Goal: Task Accomplishment & Management: Use online tool/utility

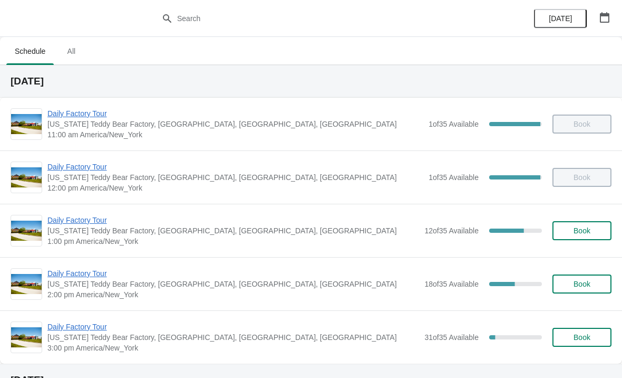
click at [81, 211] on div "Daily Factory Tour Vermont Teddy Bear Factory, Shelburne Road, Shelburne, VT, U…" at bounding box center [311, 230] width 622 height 53
click at [90, 224] on span "Daily Factory Tour" at bounding box center [233, 220] width 372 height 11
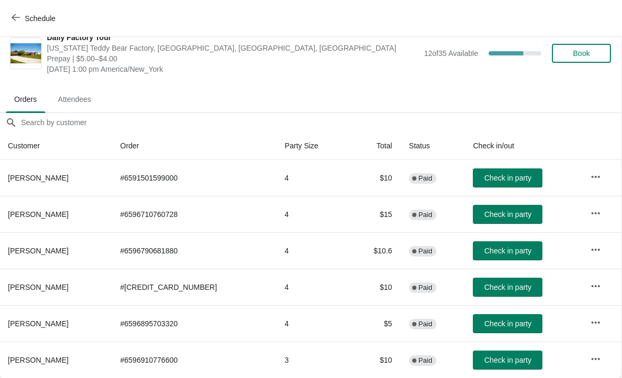
scroll to position [15, 1]
click at [502, 325] on span "Check in party" at bounding box center [508, 323] width 47 height 8
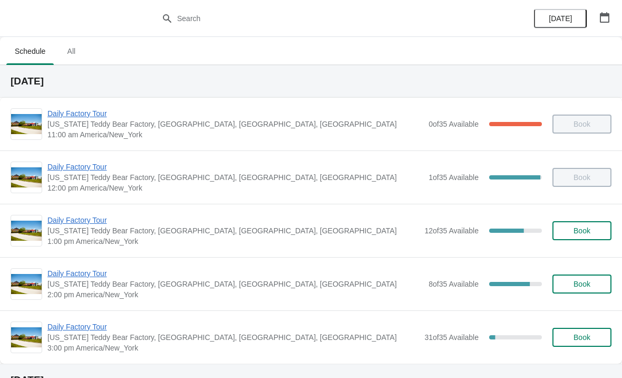
click at [77, 224] on span "Daily Factory Tour" at bounding box center [233, 220] width 372 height 11
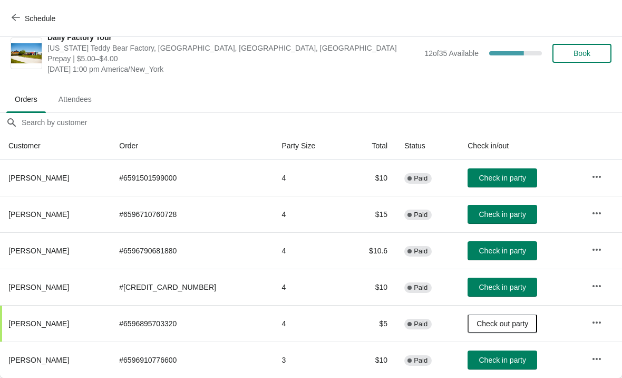
scroll to position [15, 0]
click at [22, 14] on span "Schedule" at bounding box center [35, 18] width 42 height 10
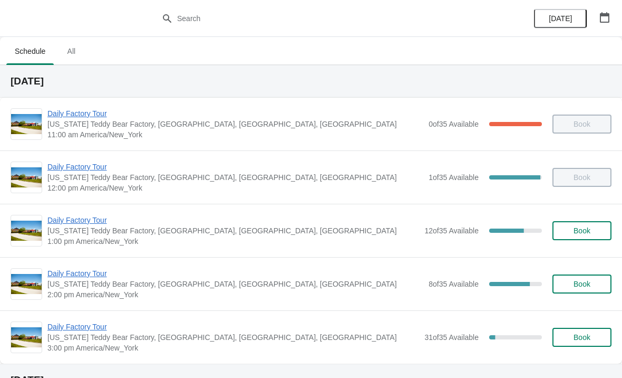
click at [97, 224] on span "Daily Factory Tour" at bounding box center [233, 220] width 372 height 11
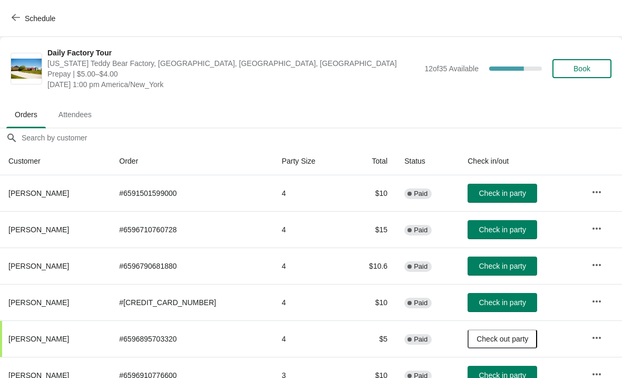
click at [503, 233] on span "Check in party" at bounding box center [502, 229] width 47 height 8
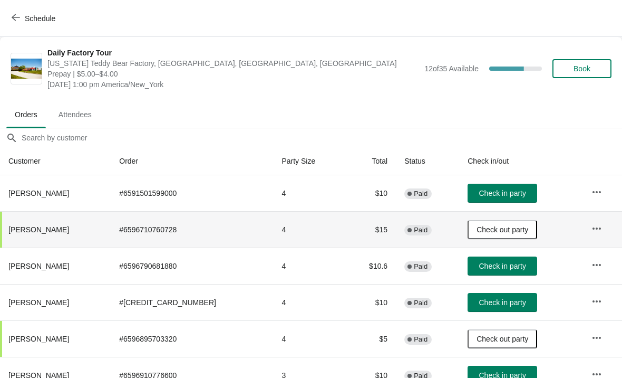
click at [508, 305] on span "Check in party" at bounding box center [502, 302] width 47 height 8
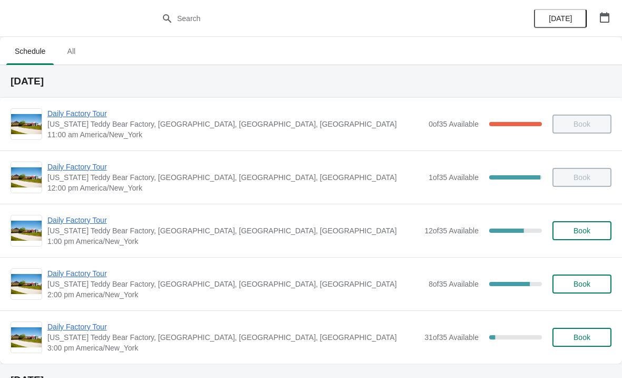
click at [94, 222] on span "Daily Factory Tour" at bounding box center [233, 220] width 372 height 11
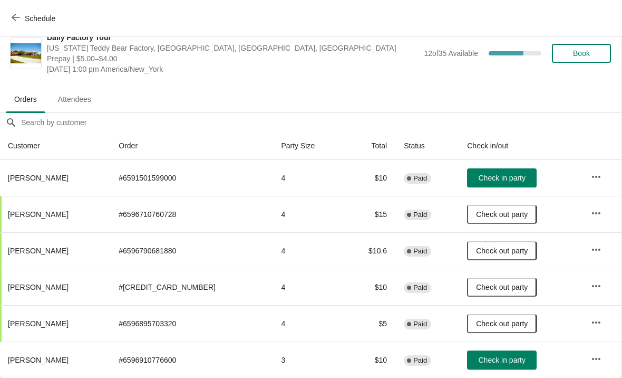
scroll to position [15, 1]
click at [498, 361] on span "Check in party" at bounding box center [502, 359] width 47 height 8
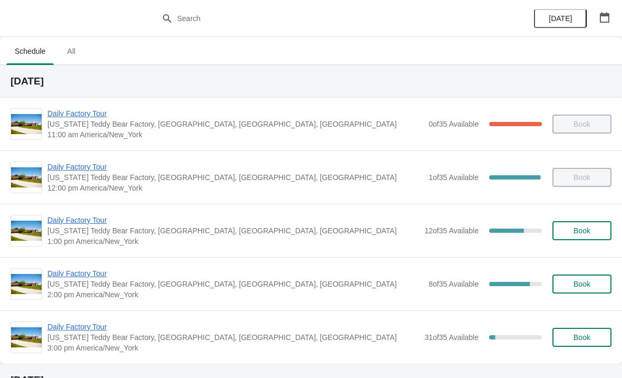
click at [95, 273] on span "Daily Factory Tour" at bounding box center [235, 273] width 376 height 11
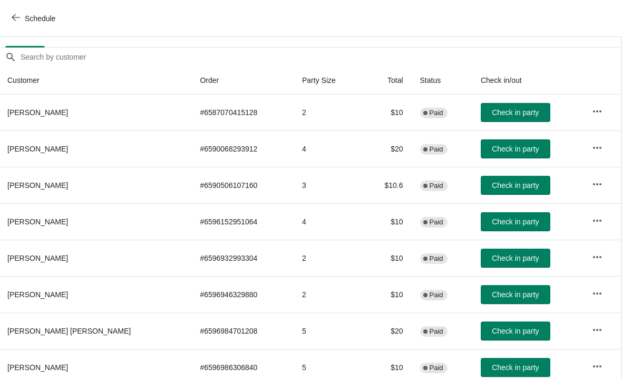
scroll to position [81, 1]
click at [12, 22] on span "button" at bounding box center [16, 18] width 8 height 10
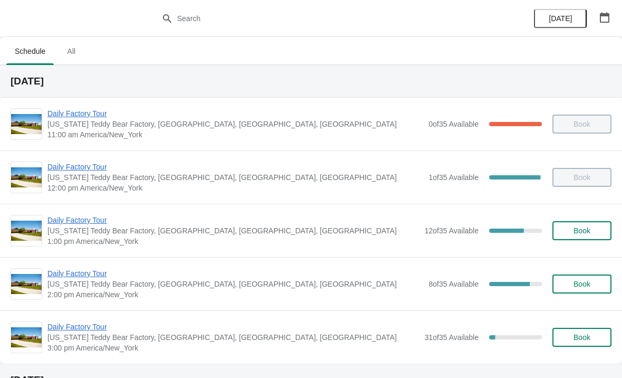
click at [71, 223] on span "Daily Factory Tour" at bounding box center [233, 220] width 372 height 11
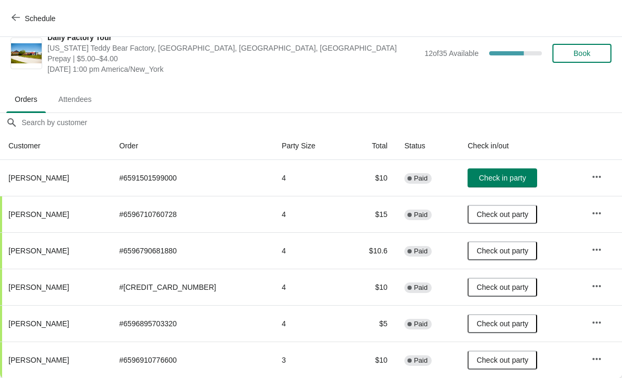
scroll to position [15, 0]
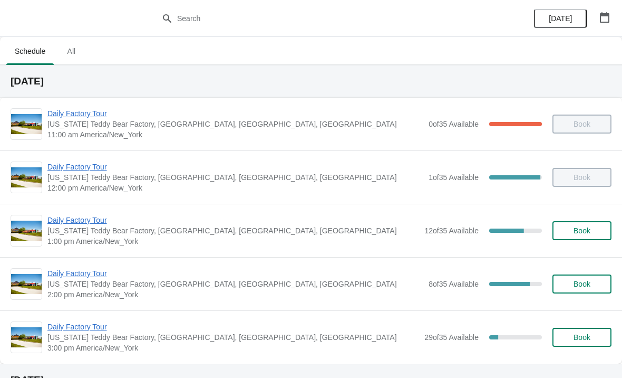
click at [102, 232] on span "[US_STATE] Teddy Bear Factory, [GEOGRAPHIC_DATA], [GEOGRAPHIC_DATA], [GEOGRAPHI…" at bounding box center [233, 230] width 372 height 11
click at [108, 224] on span "Daily Factory Tour" at bounding box center [233, 220] width 372 height 11
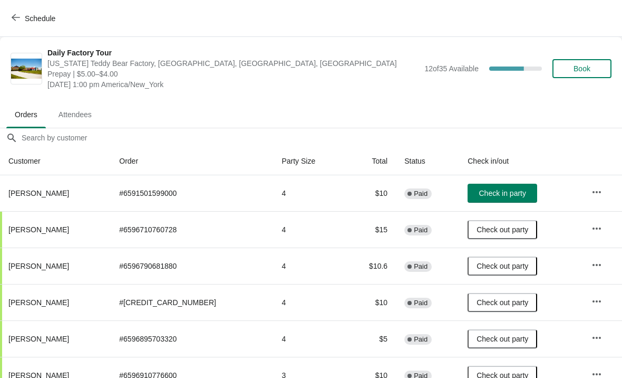
click at [492, 200] on button "Check in party" at bounding box center [503, 193] width 70 height 19
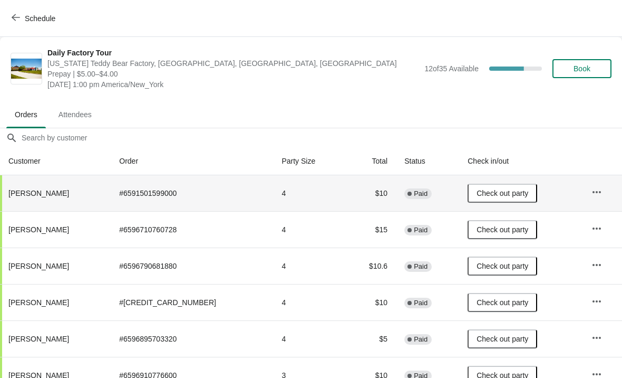
click at [16, 9] on button "Schedule" at bounding box center [34, 18] width 59 height 19
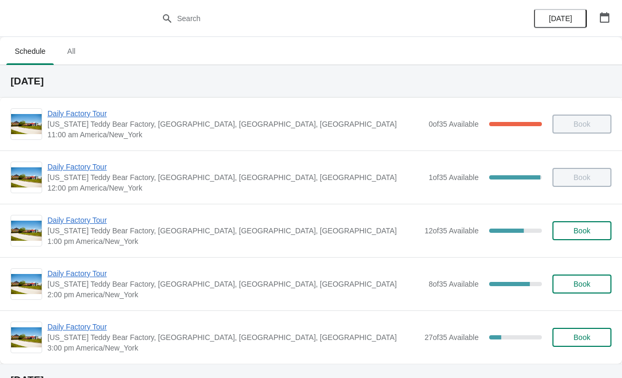
click at [60, 278] on span "Daily Factory Tour" at bounding box center [235, 273] width 376 height 11
click at [71, 271] on span "Daily Factory Tour" at bounding box center [235, 273] width 376 height 11
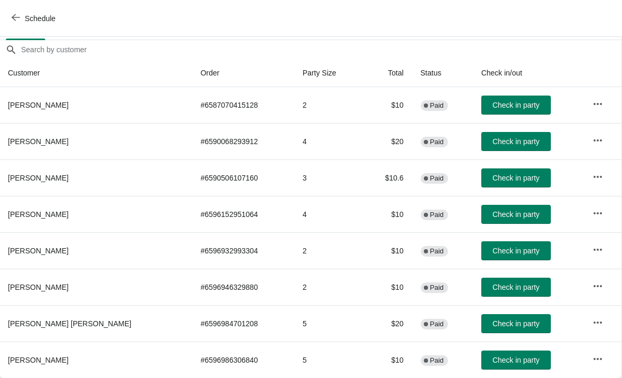
scroll to position [88, 1]
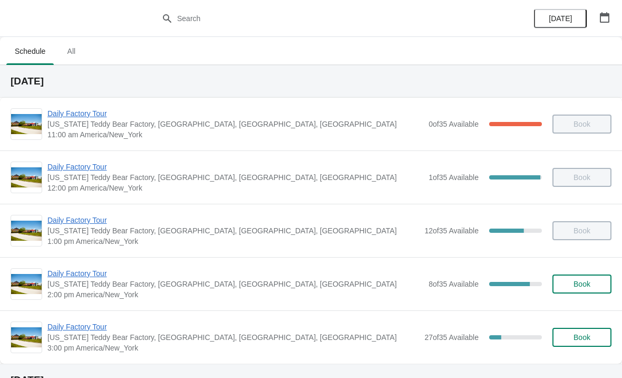
click at [73, 225] on span "Daily Factory Tour" at bounding box center [233, 220] width 372 height 11
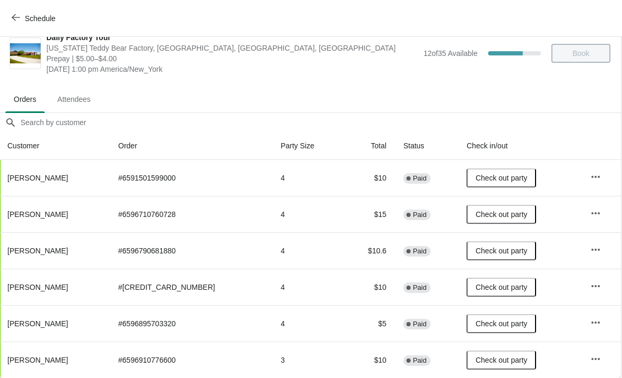
scroll to position [15, 1]
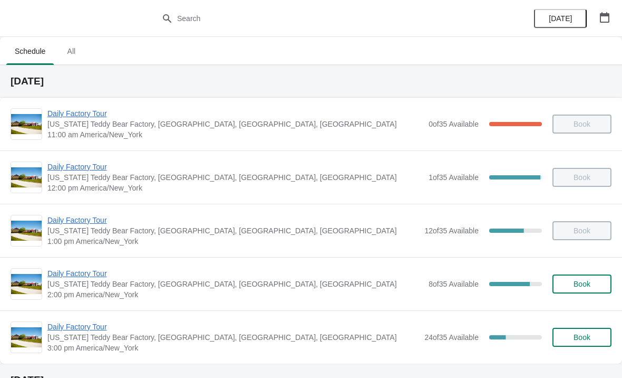
click at [95, 277] on span "Daily Factory Tour" at bounding box center [235, 273] width 376 height 11
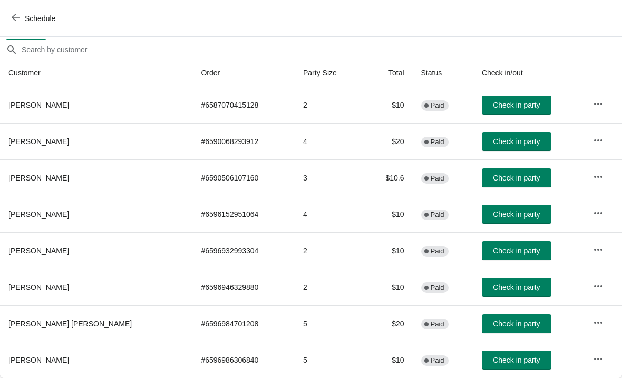
scroll to position [88, 0]
click at [504, 364] on button "Check in party" at bounding box center [517, 359] width 70 height 19
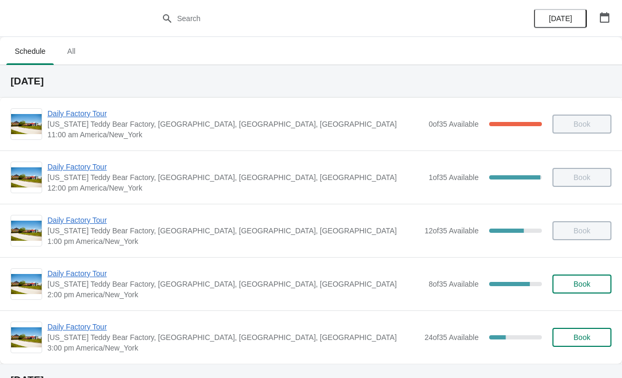
click at [90, 277] on span "Daily Factory Tour" at bounding box center [235, 273] width 376 height 11
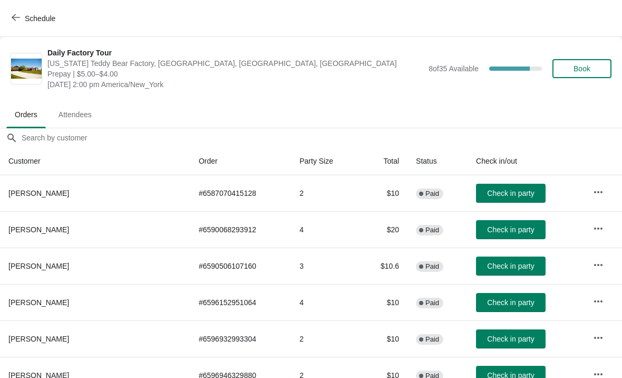
click at [502, 193] on span "Check in party" at bounding box center [510, 193] width 47 height 8
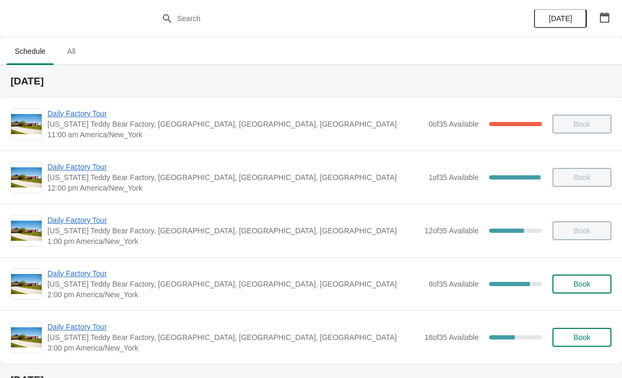
click at [102, 277] on span "Daily Factory Tour" at bounding box center [235, 273] width 376 height 11
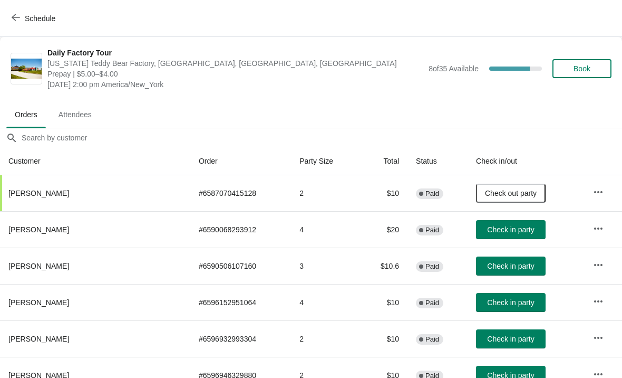
click at [500, 236] on button "Check in party" at bounding box center [511, 229] width 70 height 19
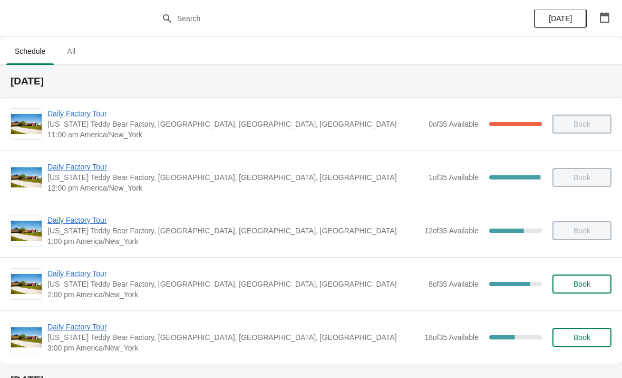
click at [89, 338] on span "[US_STATE] Teddy Bear Factory, [GEOGRAPHIC_DATA], [GEOGRAPHIC_DATA], [GEOGRAPHI…" at bounding box center [233, 337] width 372 height 11
click at [97, 317] on div "Daily Factory Tour [US_STATE] Teddy Bear Factory, [GEOGRAPHIC_DATA], [GEOGRAPHI…" at bounding box center [311, 336] width 622 height 53
click at [89, 331] on span "Daily Factory Tour" at bounding box center [233, 326] width 372 height 11
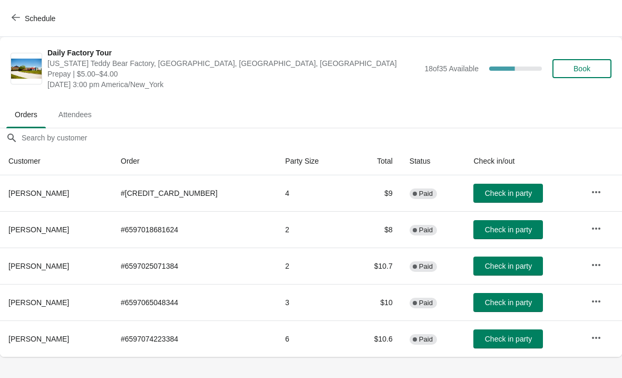
click at [17, 22] on span "button" at bounding box center [16, 18] width 8 height 10
